Goal: Navigation & Orientation: Find specific page/section

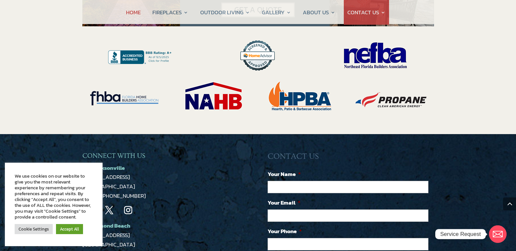
scroll to position [1461, 0]
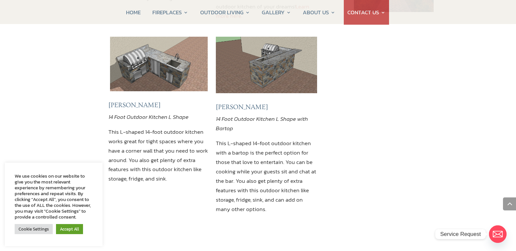
scroll to position [716, 0]
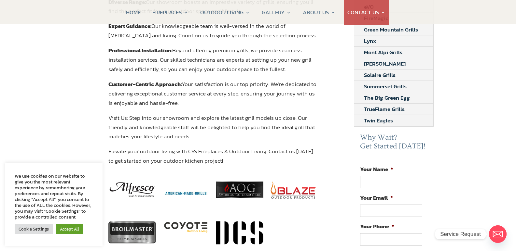
scroll to position [195, 0]
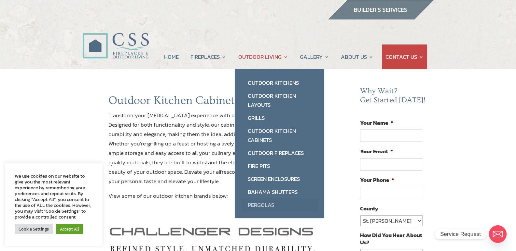
click at [255, 203] on link "Pergolas" at bounding box center [279, 205] width 76 height 13
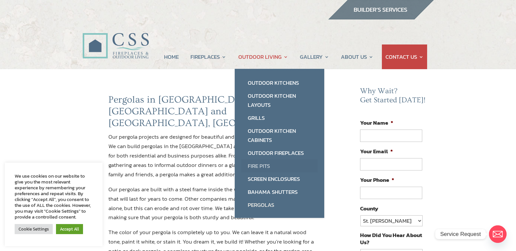
click at [254, 166] on link "Fire Pits" at bounding box center [279, 166] width 76 height 13
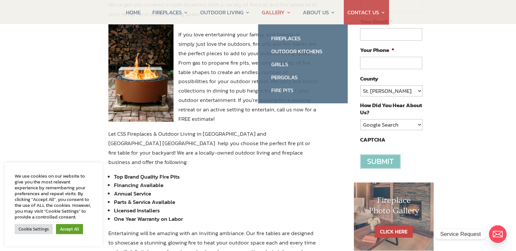
scroll to position [130, 0]
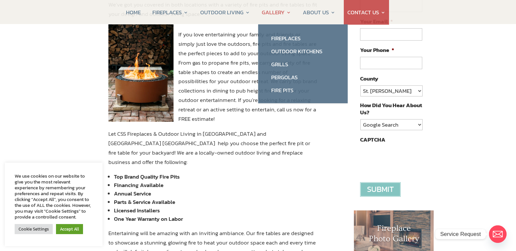
click at [275, 11] on link "GALLERY" at bounding box center [276, 12] width 29 height 25
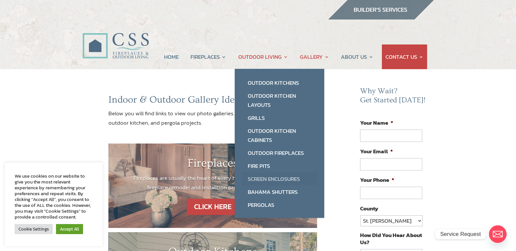
click at [272, 179] on link "Screen Enclosures" at bounding box center [279, 179] width 76 height 13
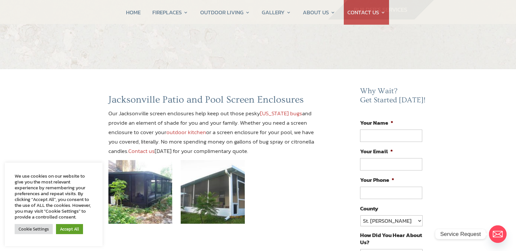
scroll to position [130, 0]
